Goal: Task Accomplishment & Management: Use online tool/utility

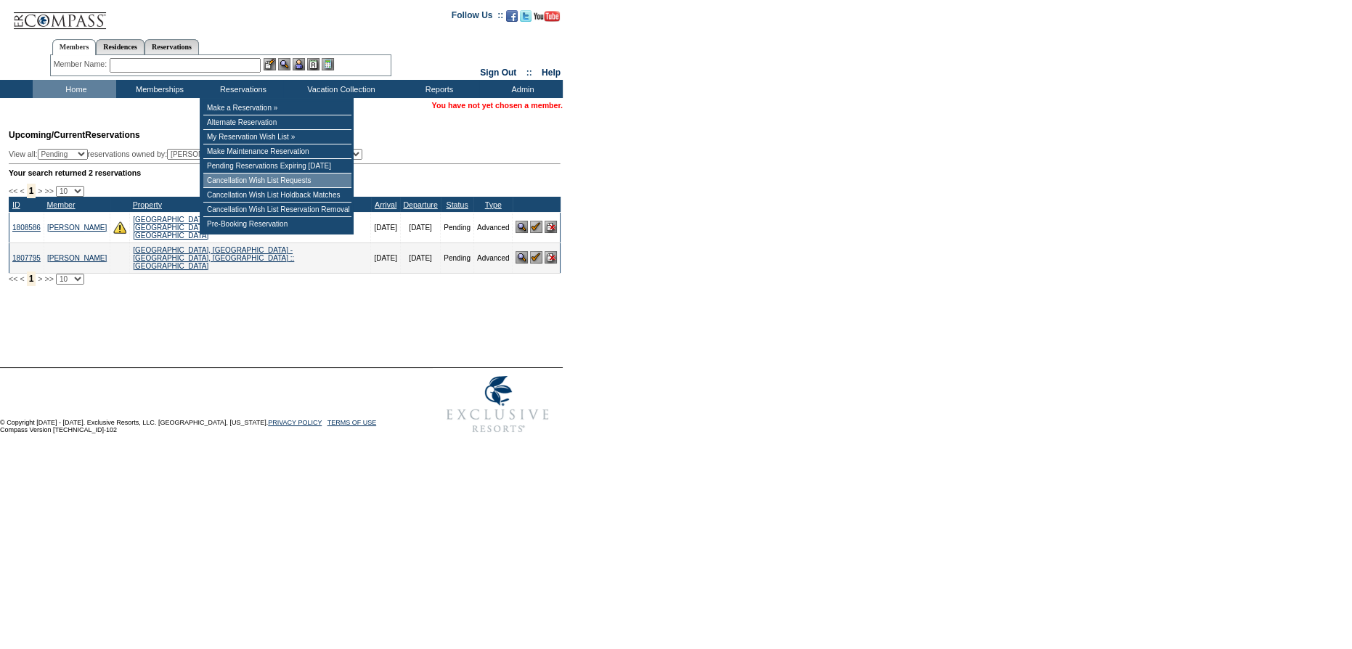
click at [259, 188] on td "Cancellation Wish List Requests" at bounding box center [277, 181] width 148 height 15
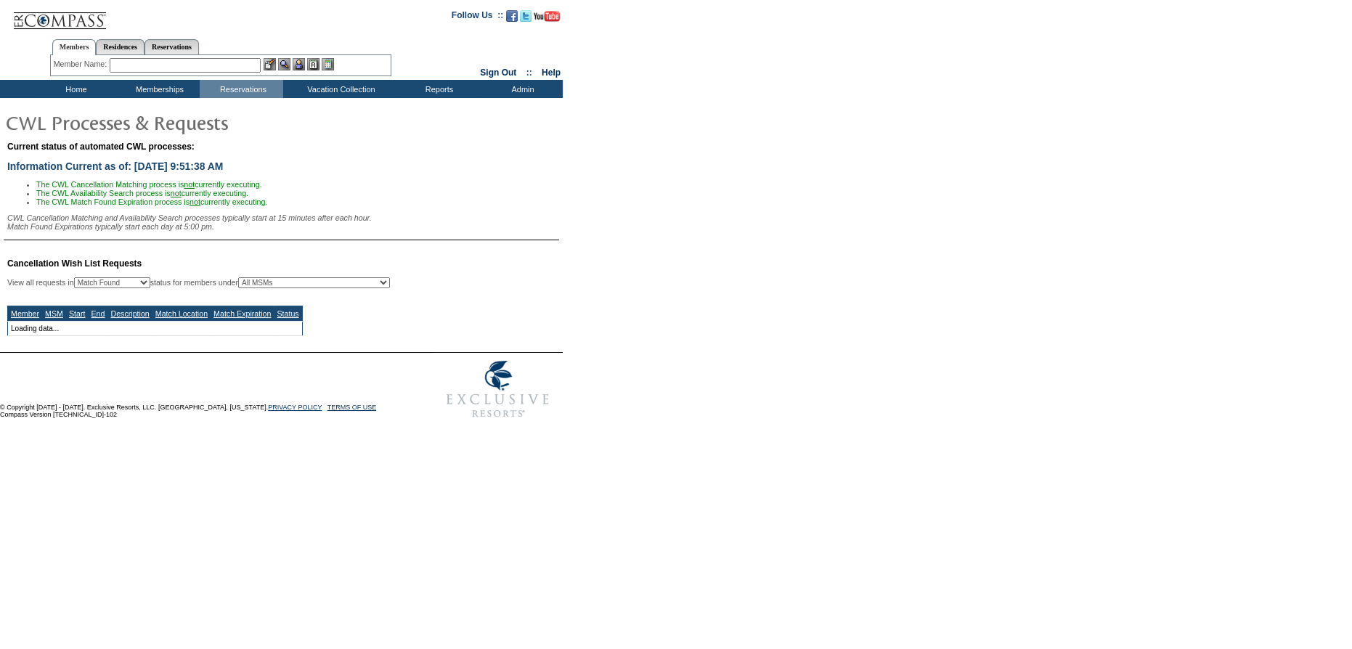
select select "50"
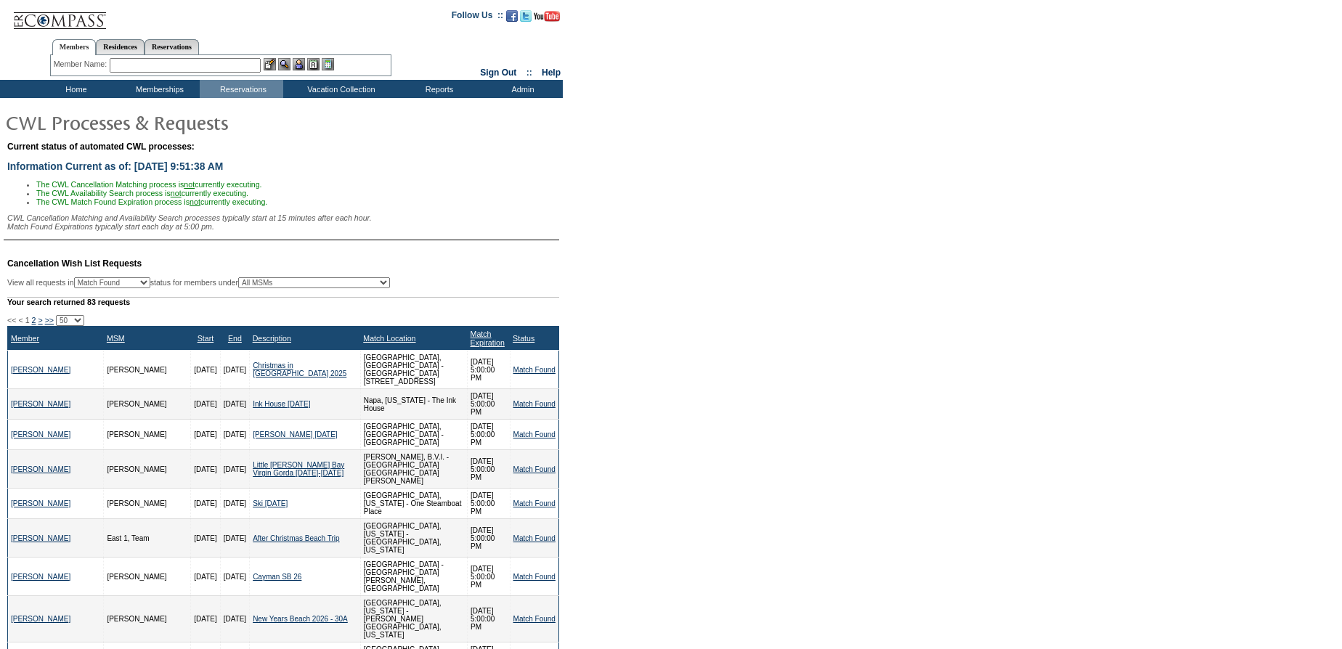
click at [336, 286] on select "All MSMs Abell, Courtney Accounting (MSM), Team Admin, IT Group Administrator, …" at bounding box center [314, 282] width 152 height 11
select select "26375"
click at [274, 283] on select "All MSMs Abell, Courtney Accounting (MSM), Team Admin, IT Group Administrator, …" at bounding box center [314, 282] width 152 height 11
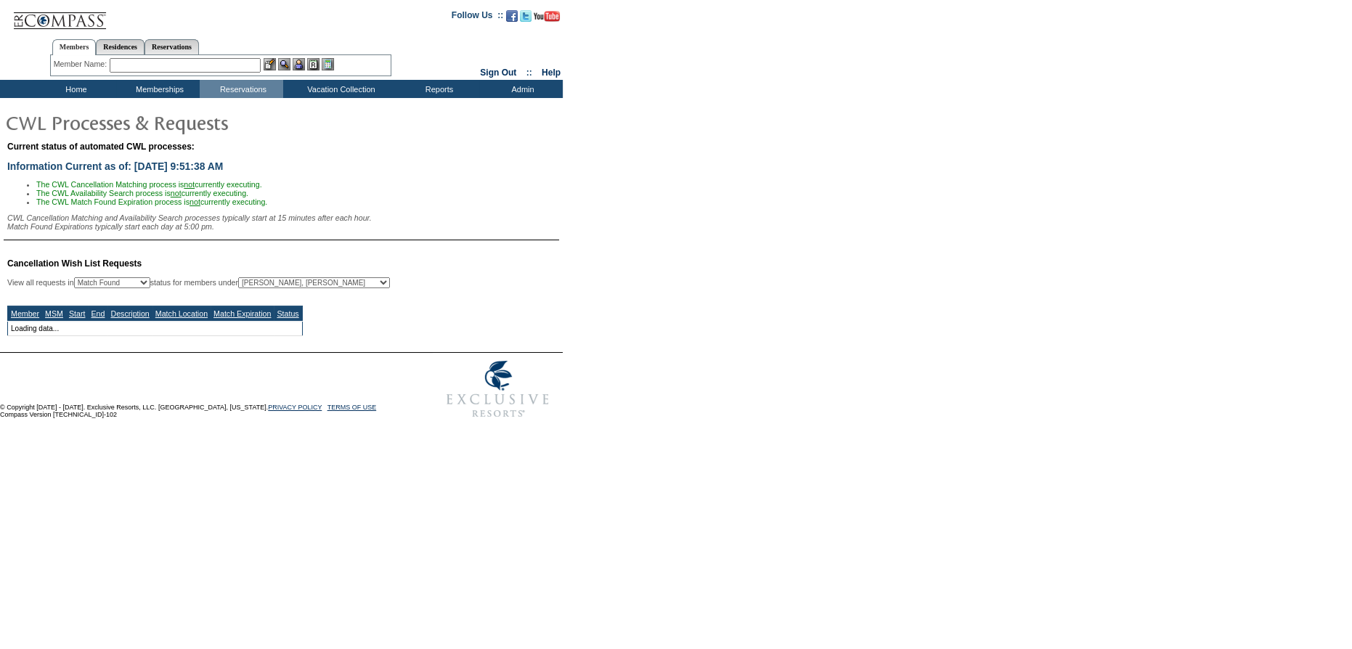
select select "50"
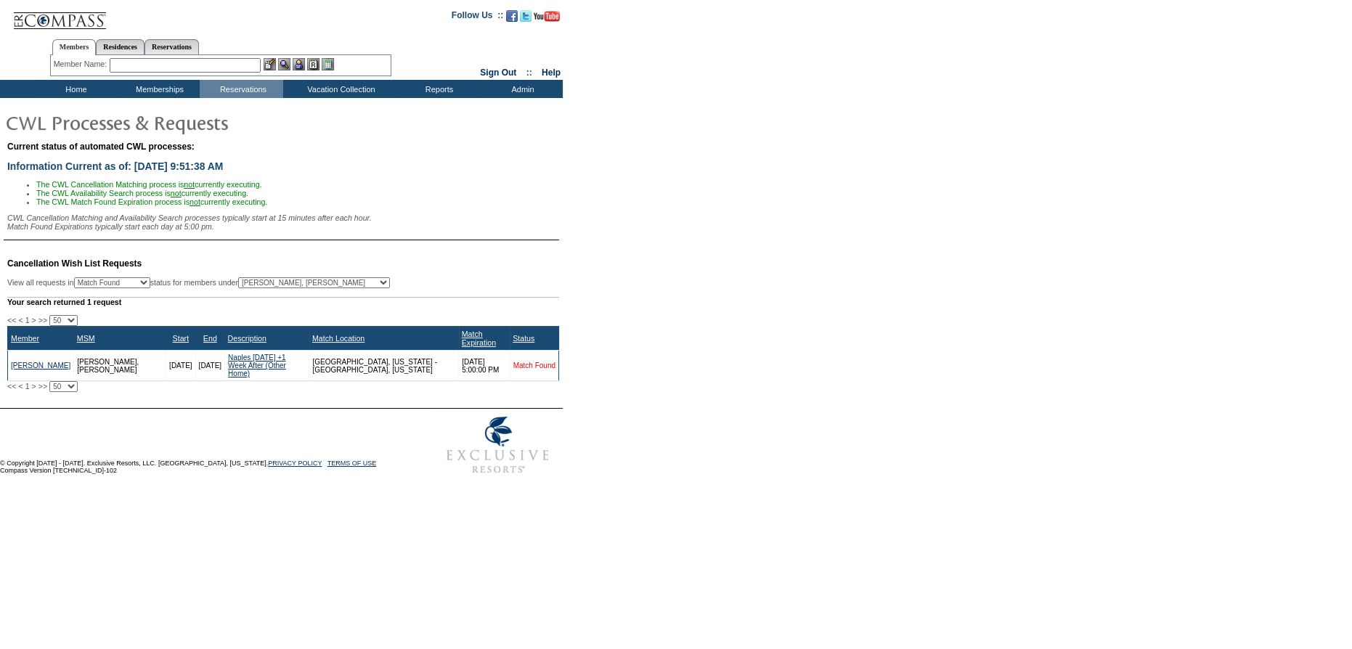
click at [525, 362] on link "Match Found" at bounding box center [534, 366] width 42 height 8
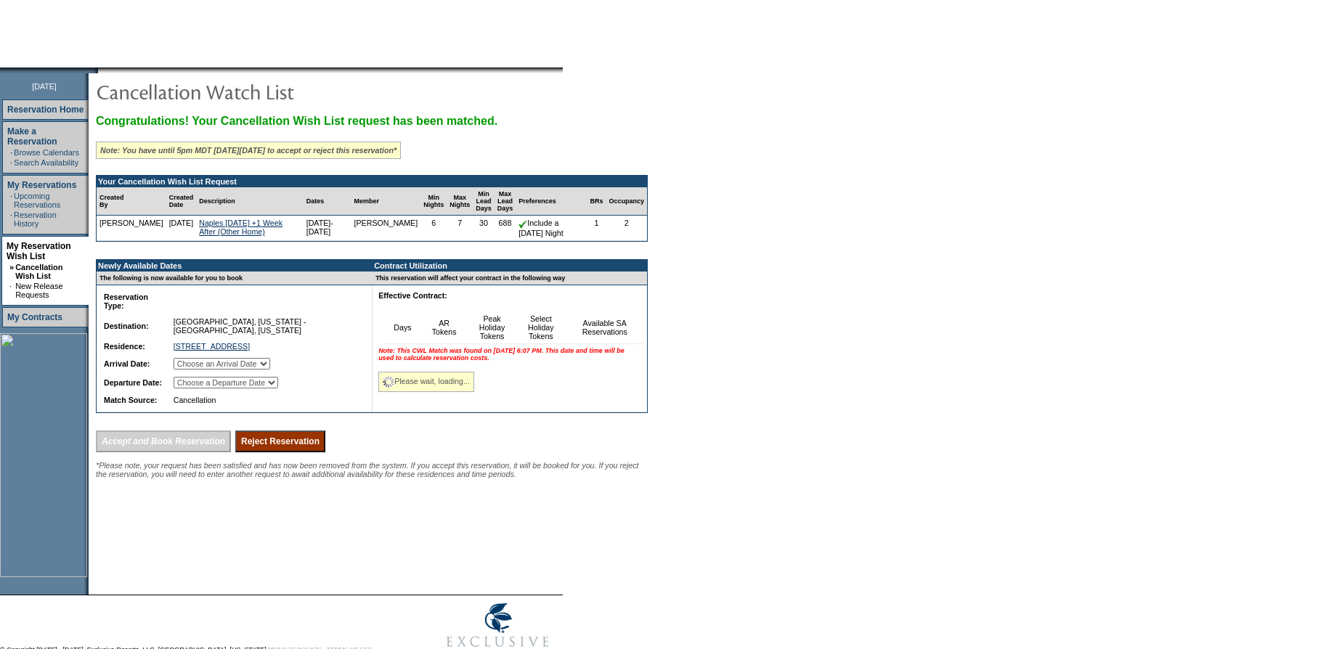
scroll to position [139, 0]
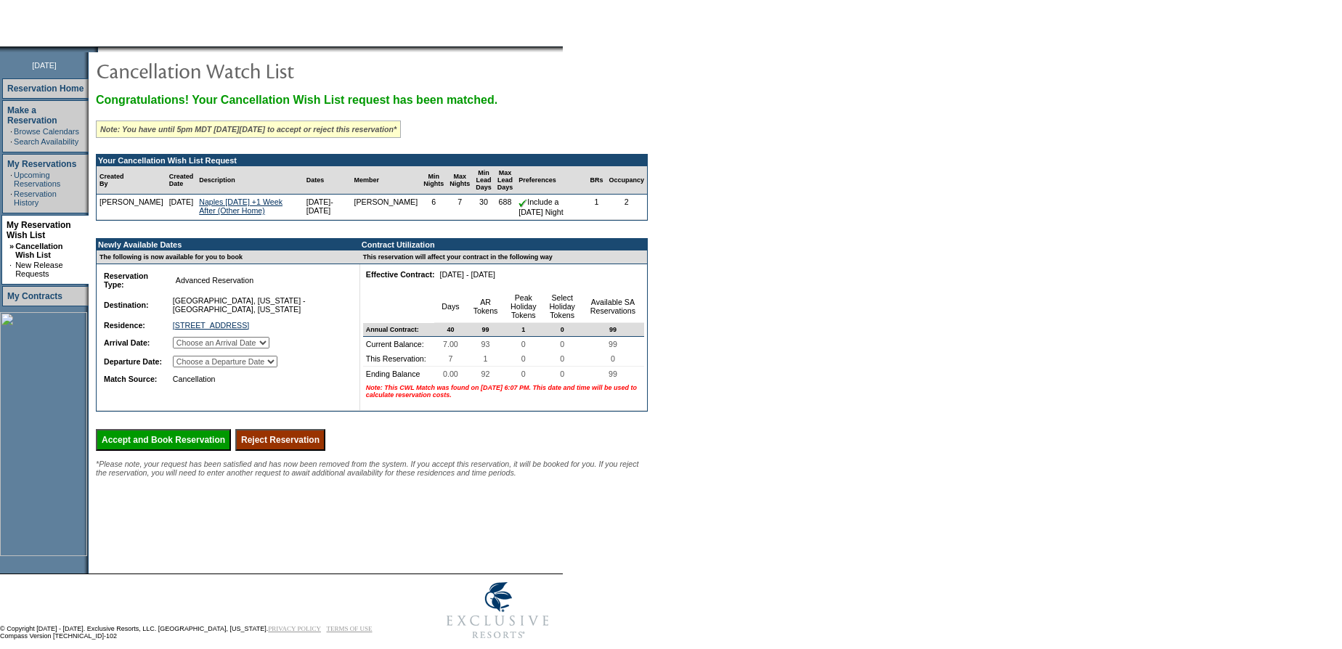
click at [248, 344] on select "Choose an Arrival Date [DATE] [DATE] [DATE] [DATE] [DATE] [DATE] [DATE]" at bounding box center [221, 343] width 97 height 12
select select "[DATE]"
click at [190, 338] on select "Choose an Arrival Date [DATE] [DATE] [DATE] [DATE] [DATE] [DATE] [DATE]" at bounding box center [221, 343] width 97 height 12
click at [256, 372] on table "Reservation Type: Advanced Reservation Reservation Subtype: Destination: [GEOGR…" at bounding box center [223, 327] width 249 height 121
click at [252, 362] on select "Choose a Departure Date [DATE] [DATE] [DATE] [DATE] [DATE] [DATE] [DATE]" at bounding box center [225, 362] width 105 height 12
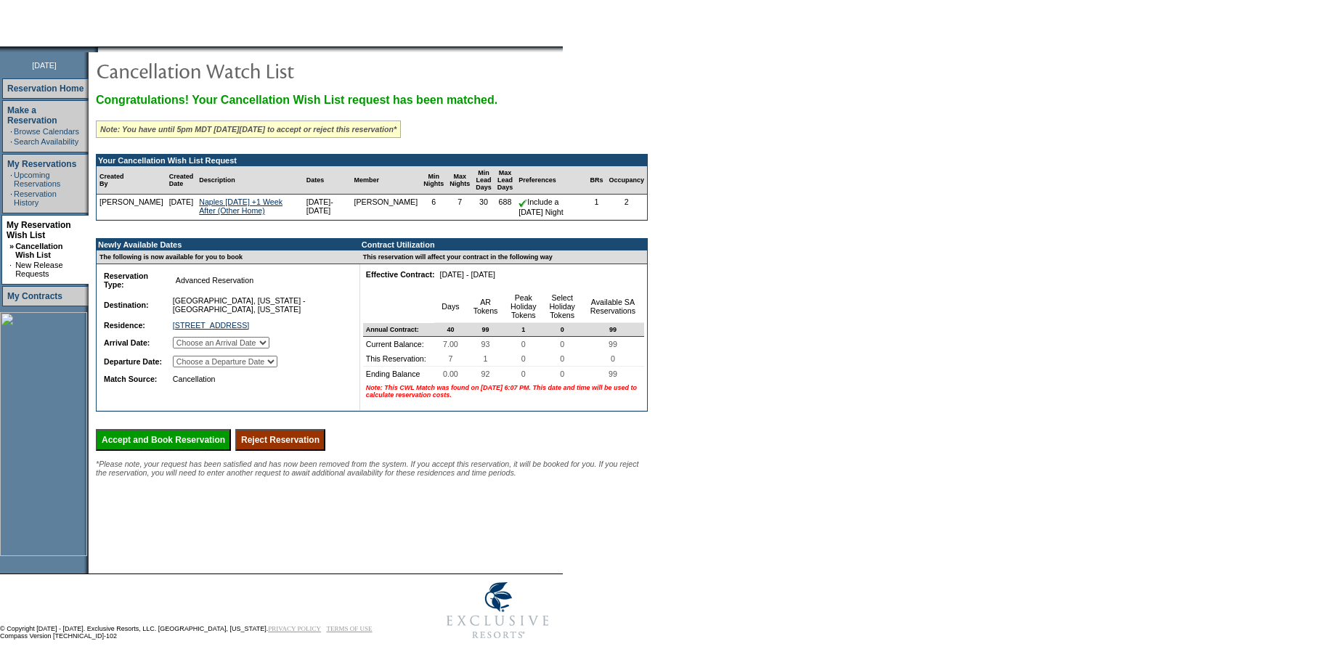
select select "[DATE]"
click at [191, 367] on select "Choose a Departure Date [DATE] [DATE] [DATE] [DATE] [DATE] [DATE] [DATE]" at bounding box center [225, 362] width 105 height 12
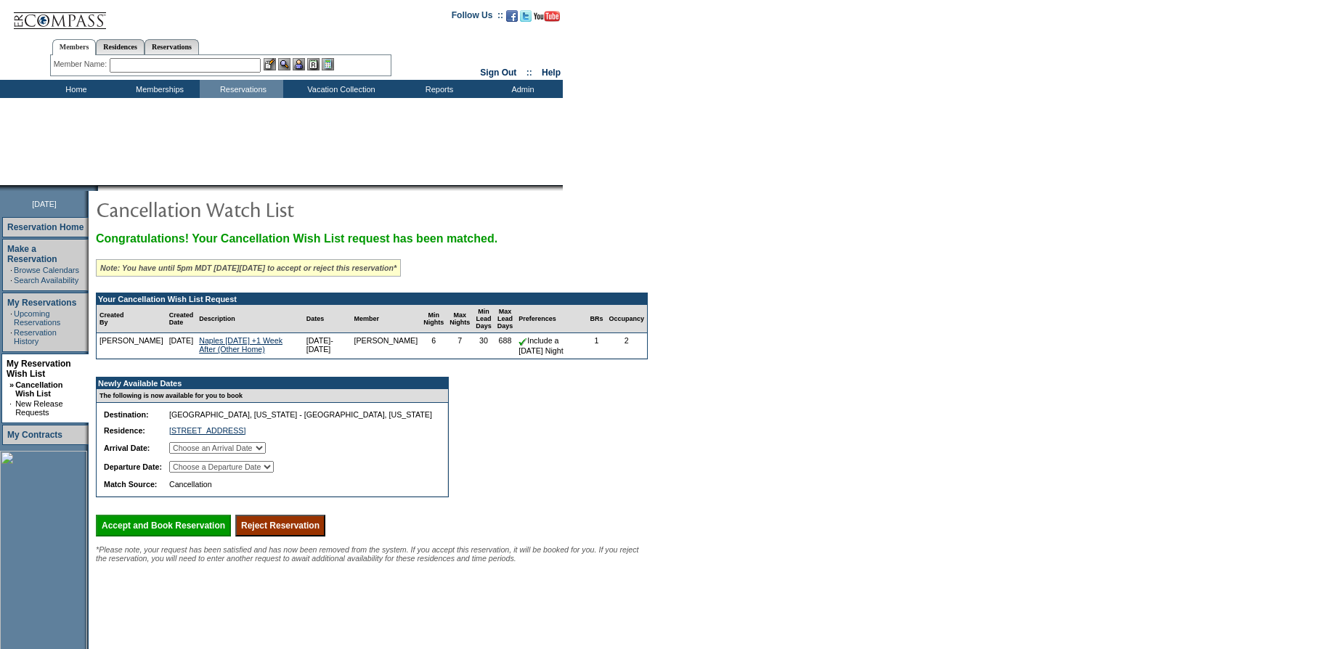
select select "[DATE]"
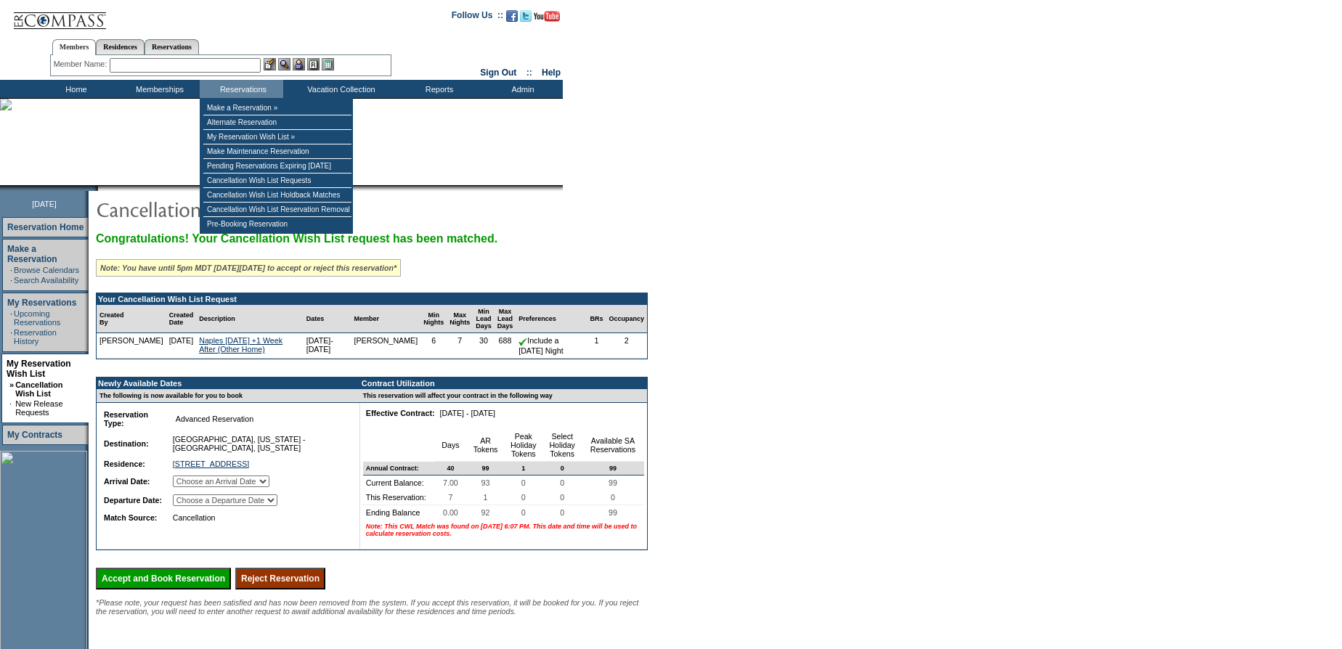
click at [191, 64] on input "text" at bounding box center [185, 65] width 151 height 15
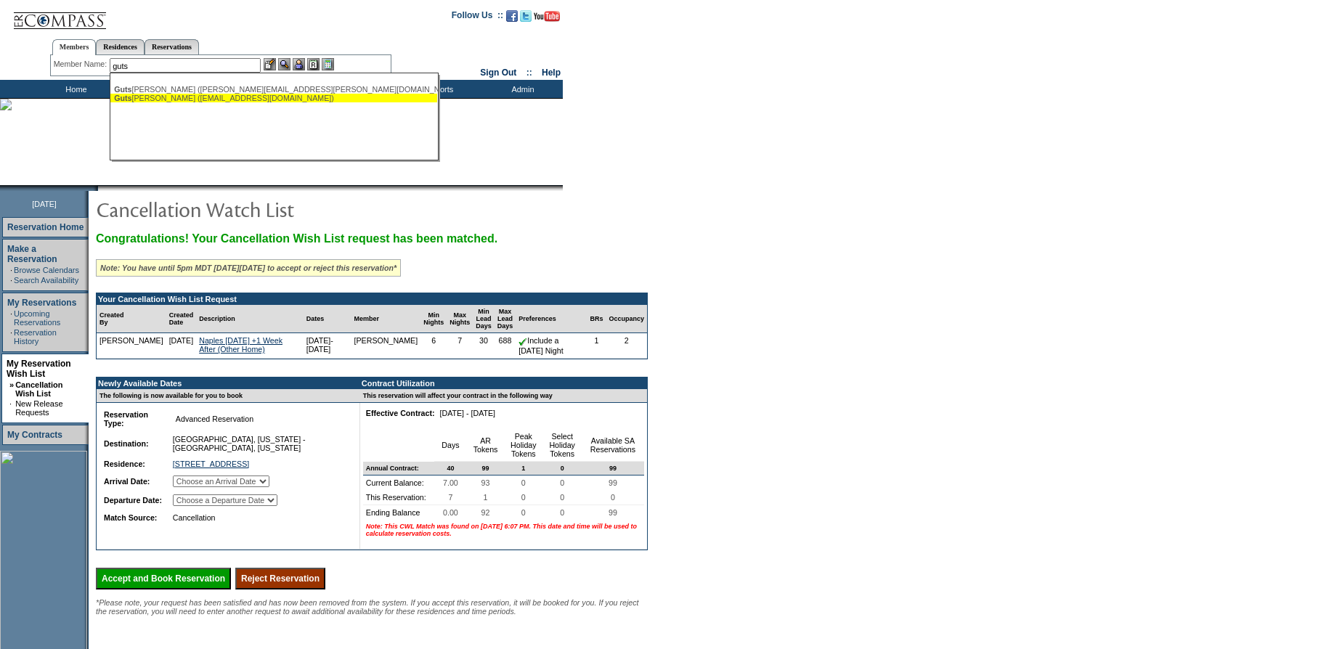
click at [182, 94] on div "Guts [PERSON_NAME] ([EMAIL_ADDRESS][DOMAIN_NAME])" at bounding box center [274, 98] width 320 height 9
type input "[PERSON_NAME] ([EMAIL_ADDRESS][DOMAIN_NAME])"
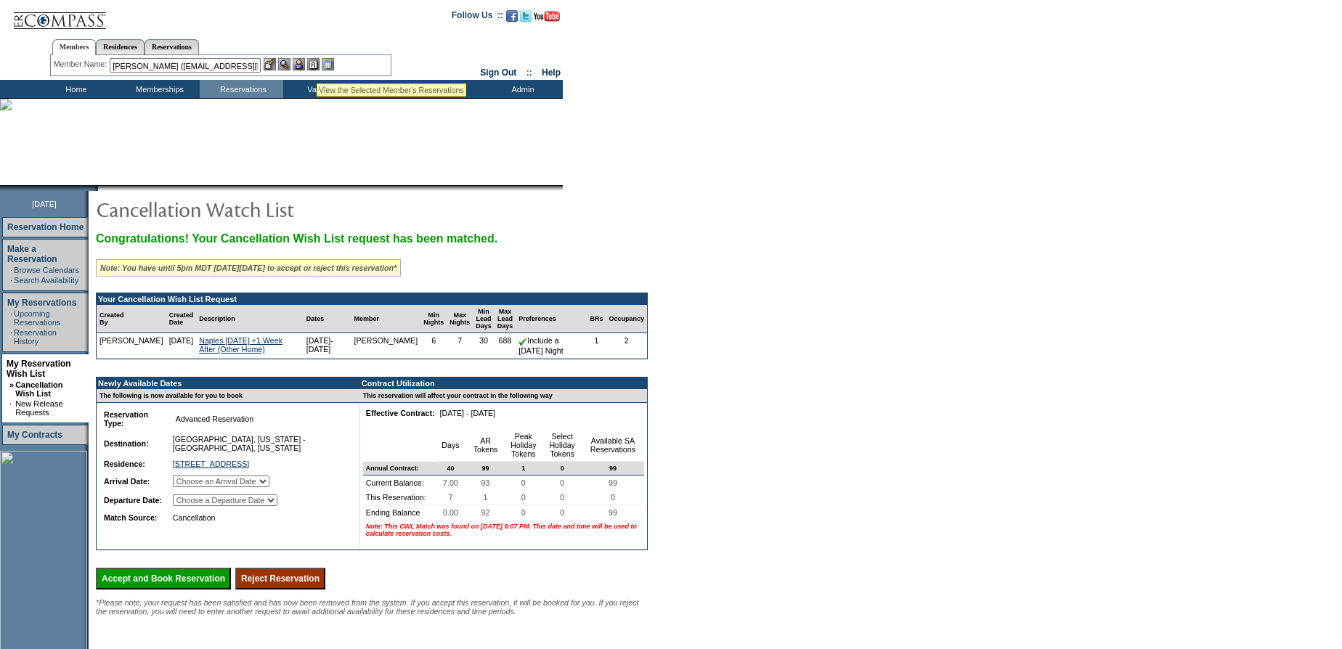
click at [317, 66] on img at bounding box center [313, 64] width 12 height 12
